Goal: Task Accomplishment & Management: Use online tool/utility

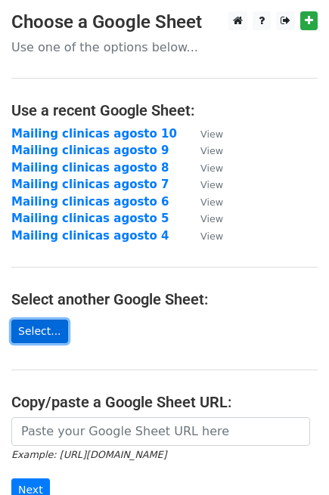
click at [40, 332] on link "Select..." at bounding box center [39, 330] width 57 height 23
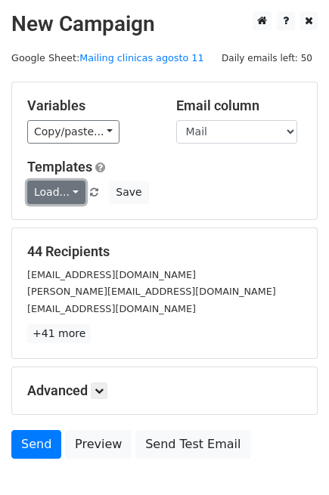
click at [51, 190] on link "Load..." at bounding box center [56, 192] width 58 height 23
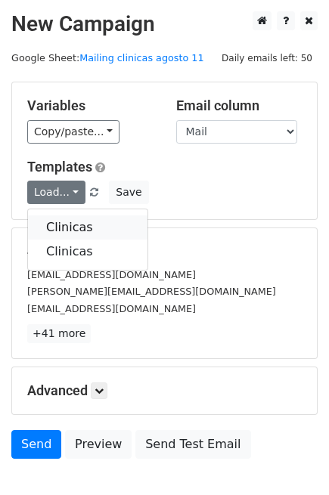
click at [60, 224] on link "Clinicas" at bounding box center [87, 227] width 119 height 24
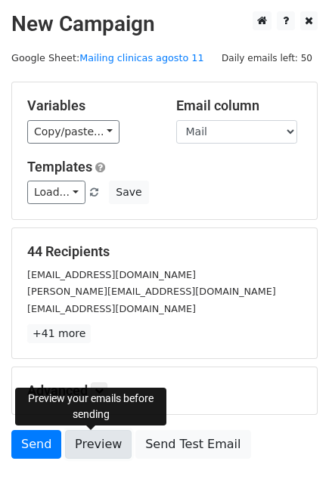
click at [97, 443] on link "Preview" at bounding box center [98, 444] width 66 height 29
